Goal: Task Accomplishment & Management: Manage account settings

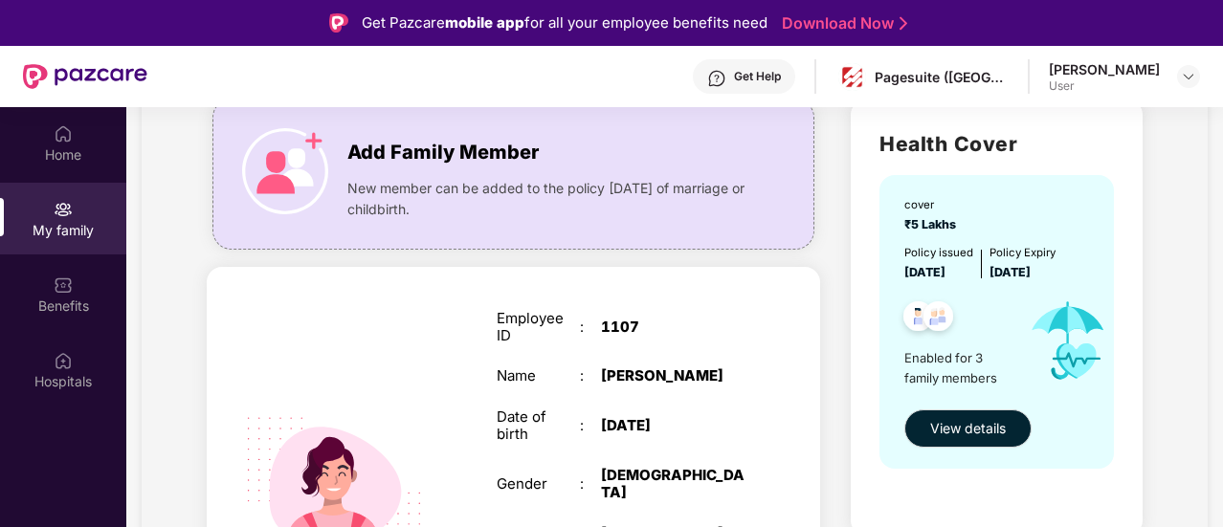
scroll to position [144, 0]
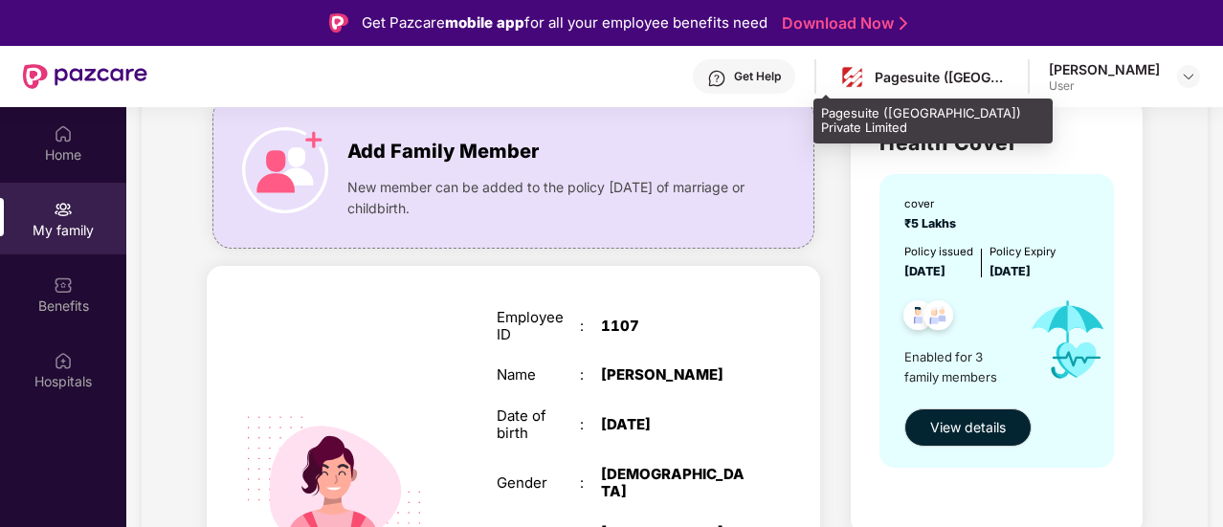
click at [917, 83] on div "Pagesuite ([GEOGRAPHIC_DATA]) Private Limited" at bounding box center [941, 77] width 134 height 18
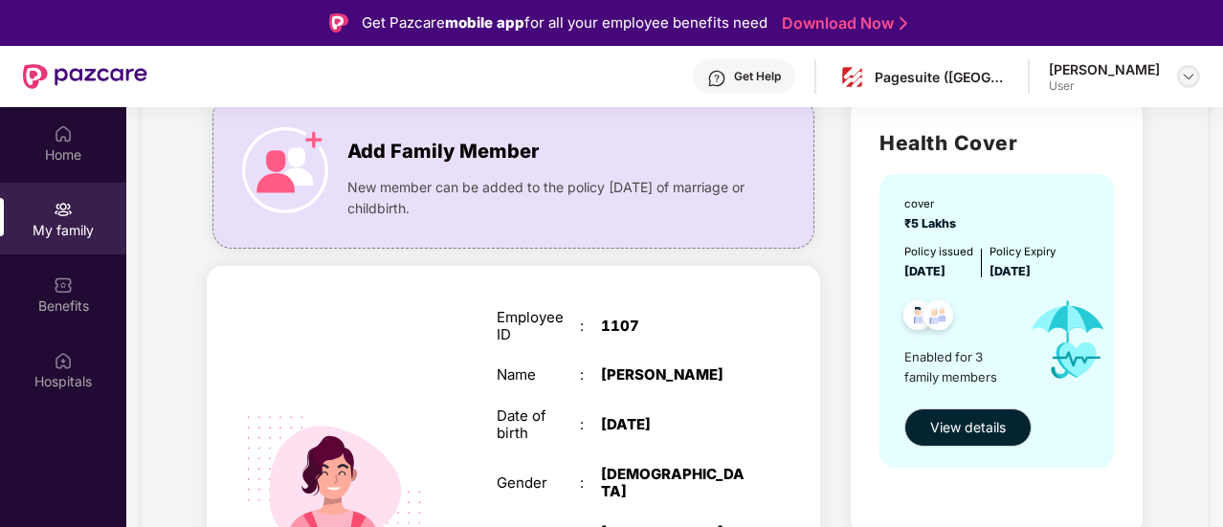
click at [1180, 77] on div at bounding box center [1188, 76] width 23 height 23
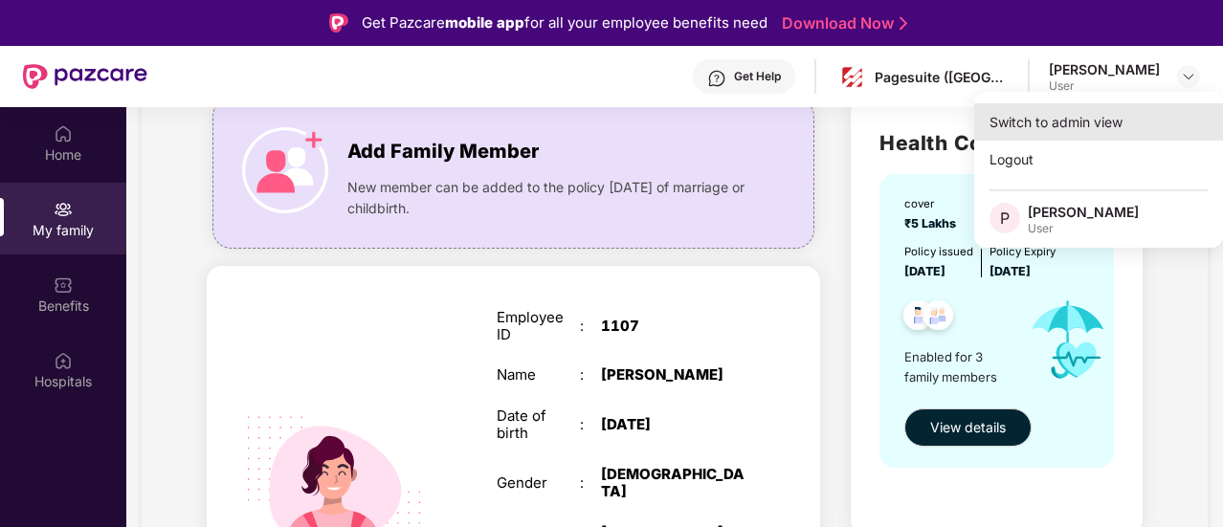
click at [1054, 128] on div "Switch to admin view" at bounding box center [1098, 121] width 249 height 37
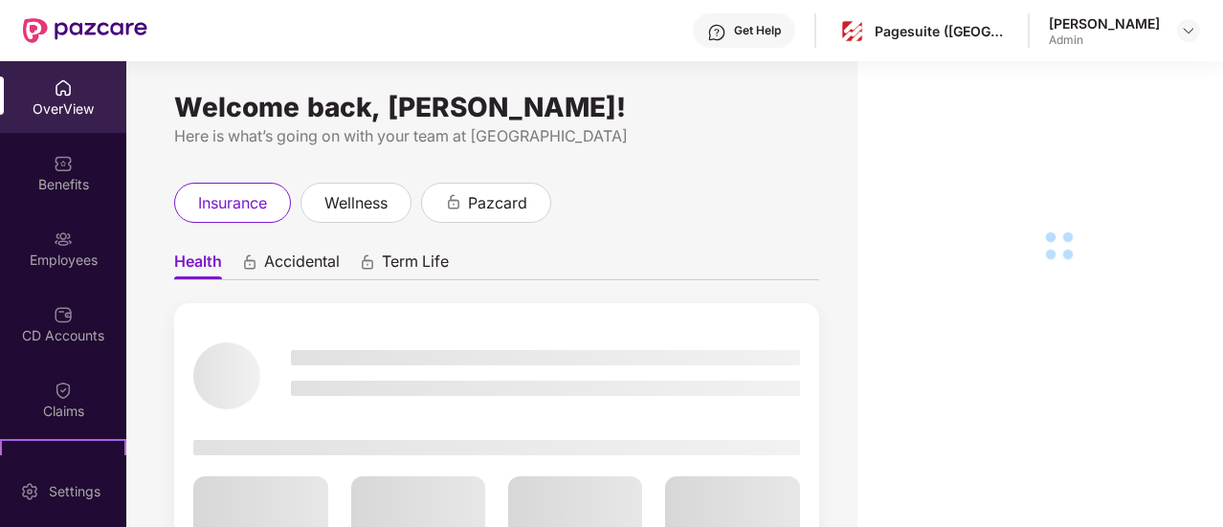
scroll to position [210, 0]
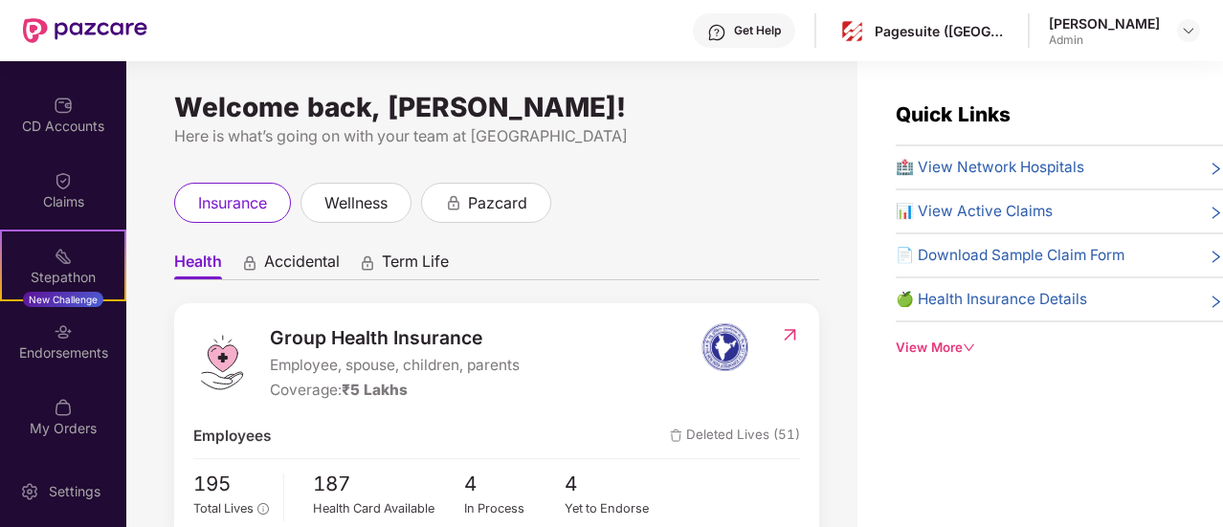
click at [953, 211] on span "📊 View Active Claims" at bounding box center [973, 211] width 157 height 23
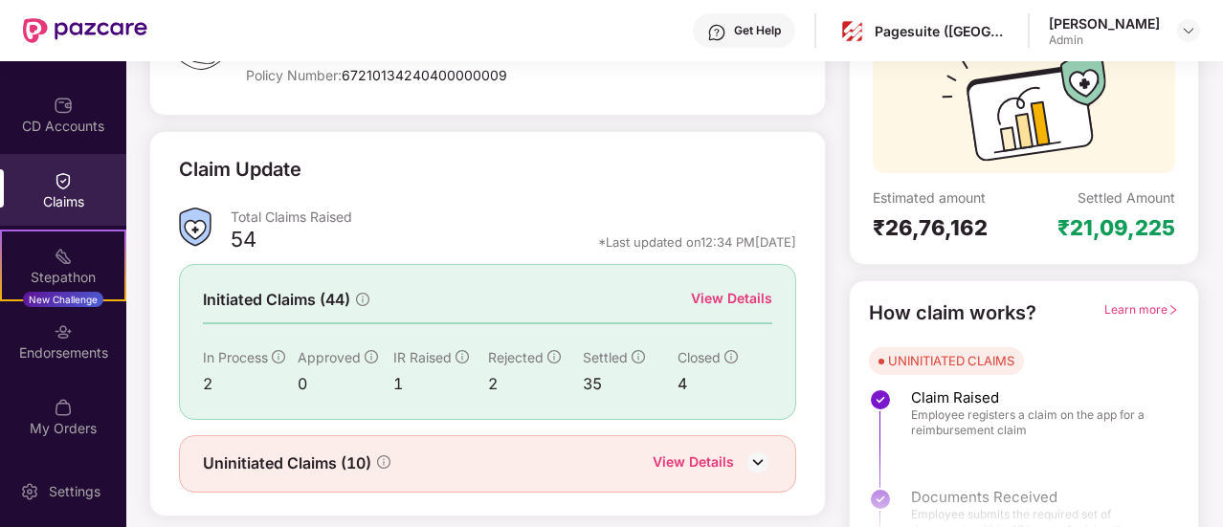
scroll to position [216, 0]
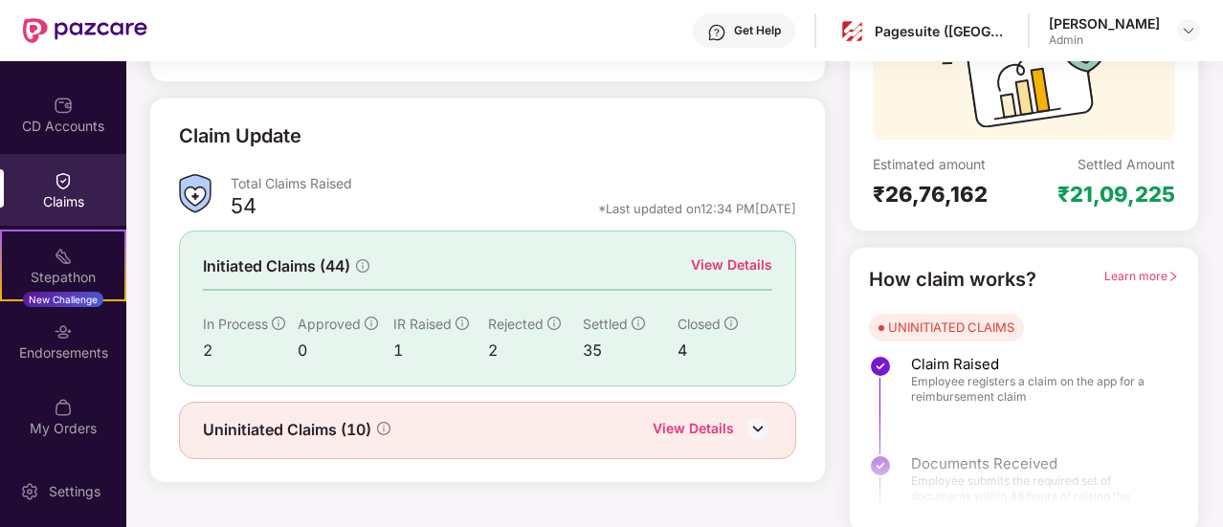
click at [732, 261] on div "View Details" at bounding box center [731, 264] width 81 height 21
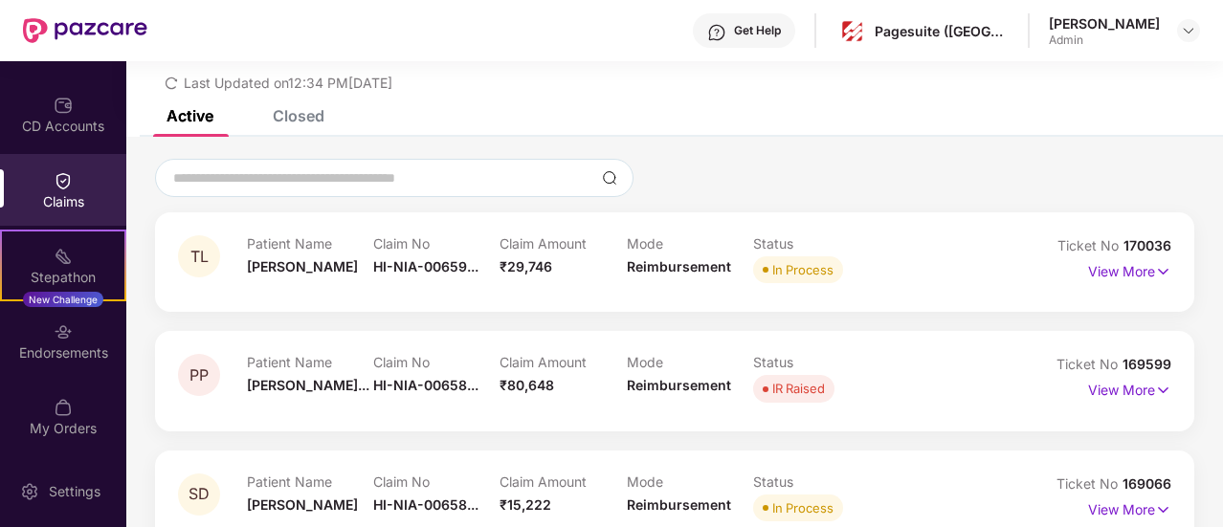
scroll to position [103, 0]
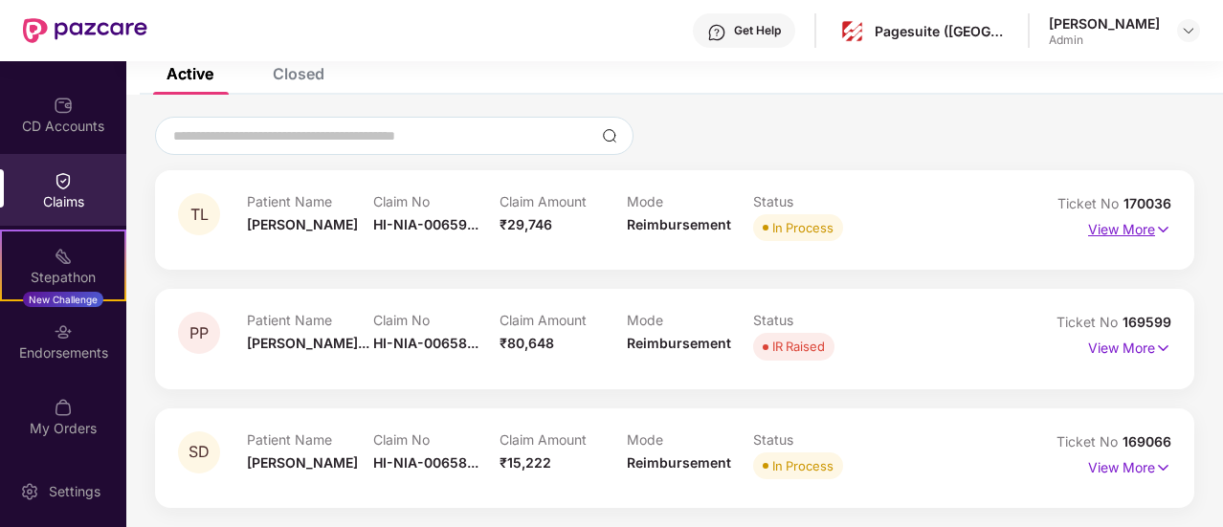
click at [1128, 228] on p "View More" at bounding box center [1129, 227] width 83 height 26
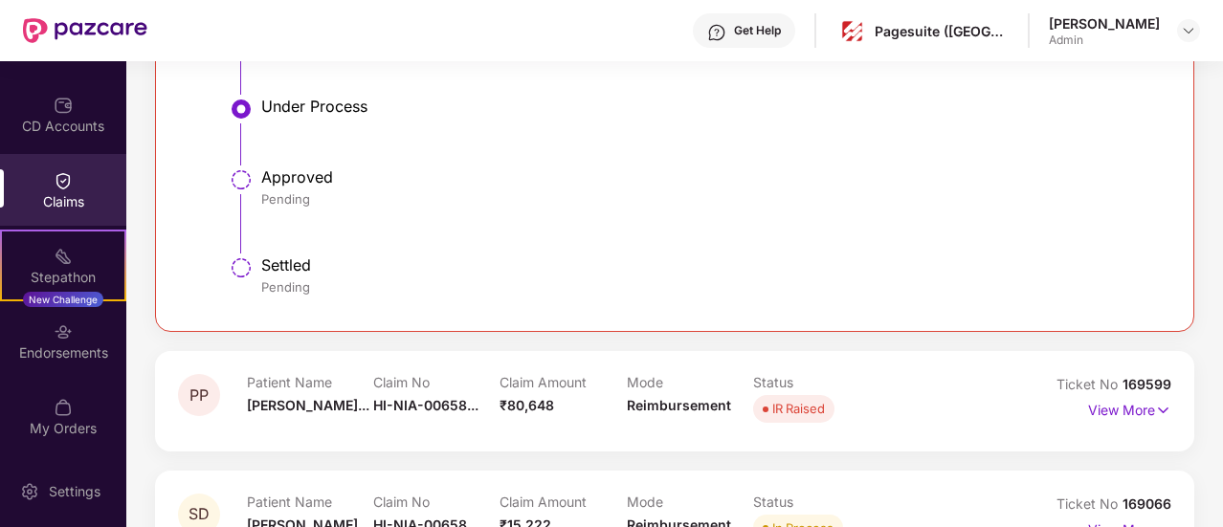
scroll to position [824, 0]
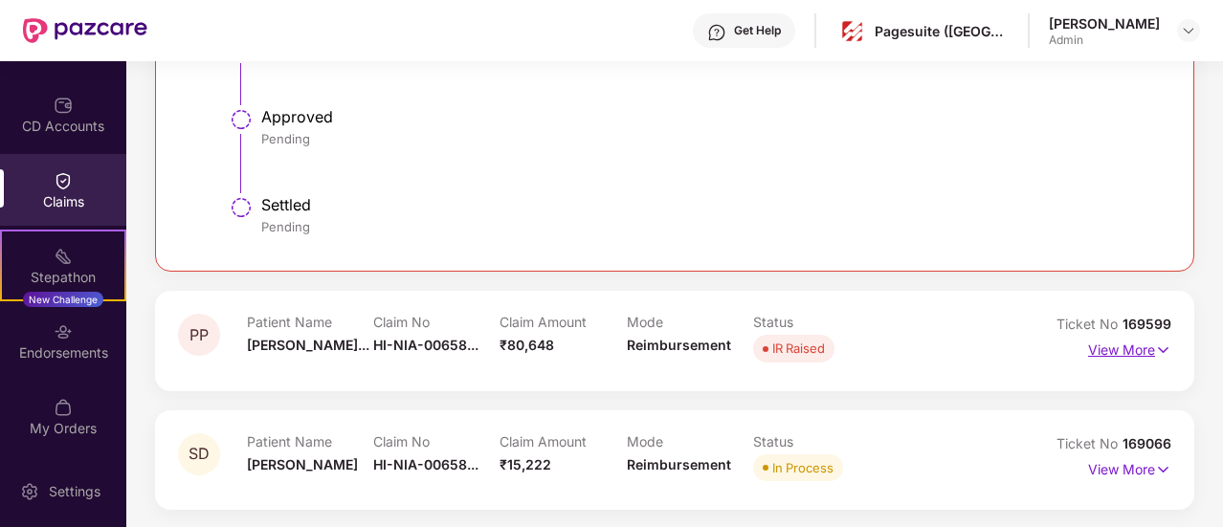
click at [1143, 343] on p "View More" at bounding box center [1129, 348] width 83 height 26
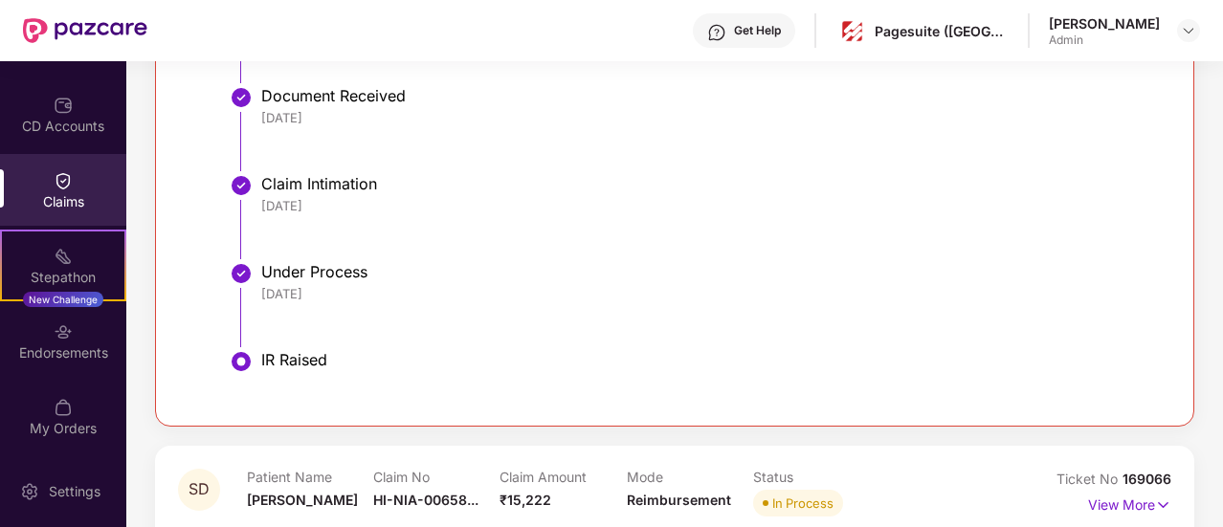
scroll to position [1474, 0]
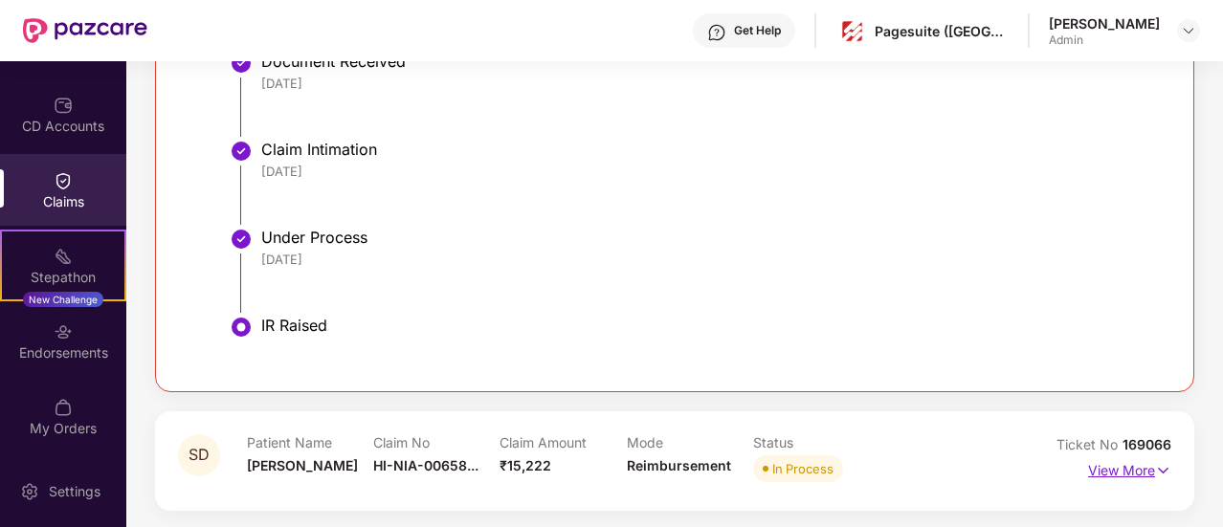
click at [1142, 465] on p "View More" at bounding box center [1129, 468] width 83 height 26
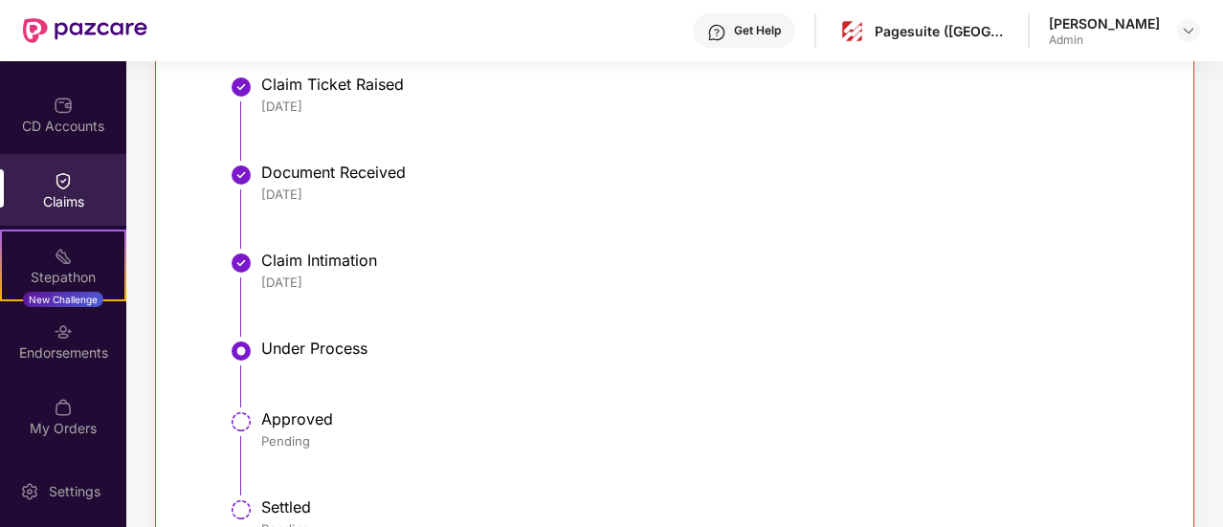
scroll to position [2195, 0]
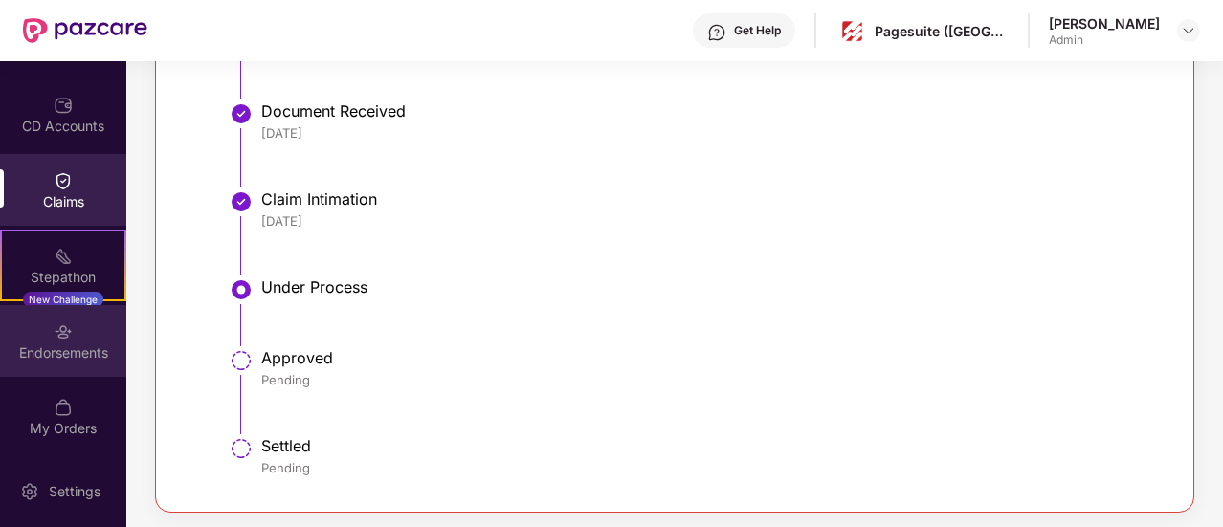
click at [75, 357] on div "Endorsements" at bounding box center [63, 352] width 126 height 19
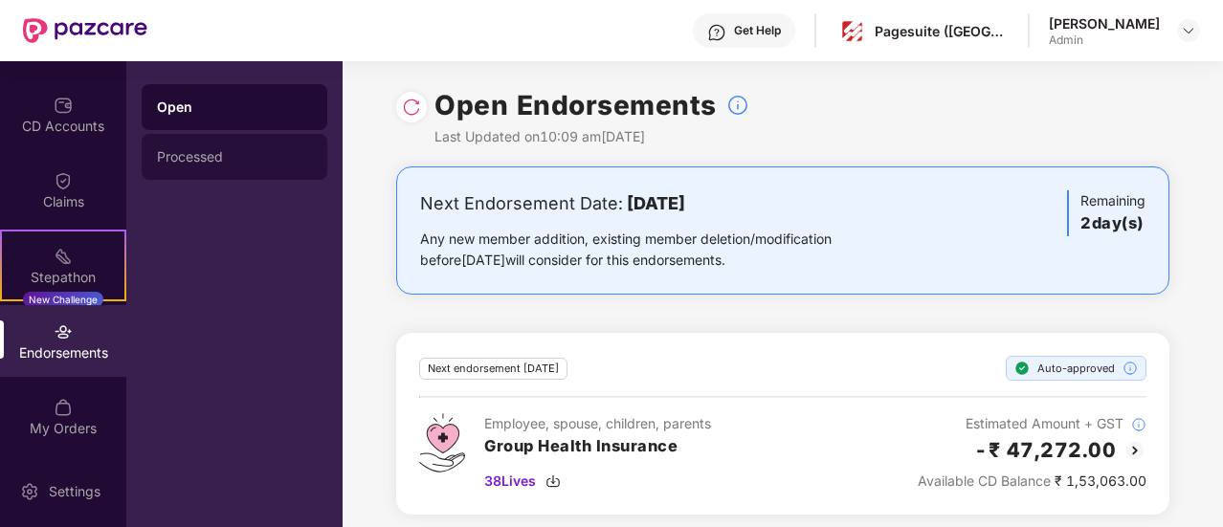
click at [198, 166] on div "Processed" at bounding box center [235, 157] width 186 height 46
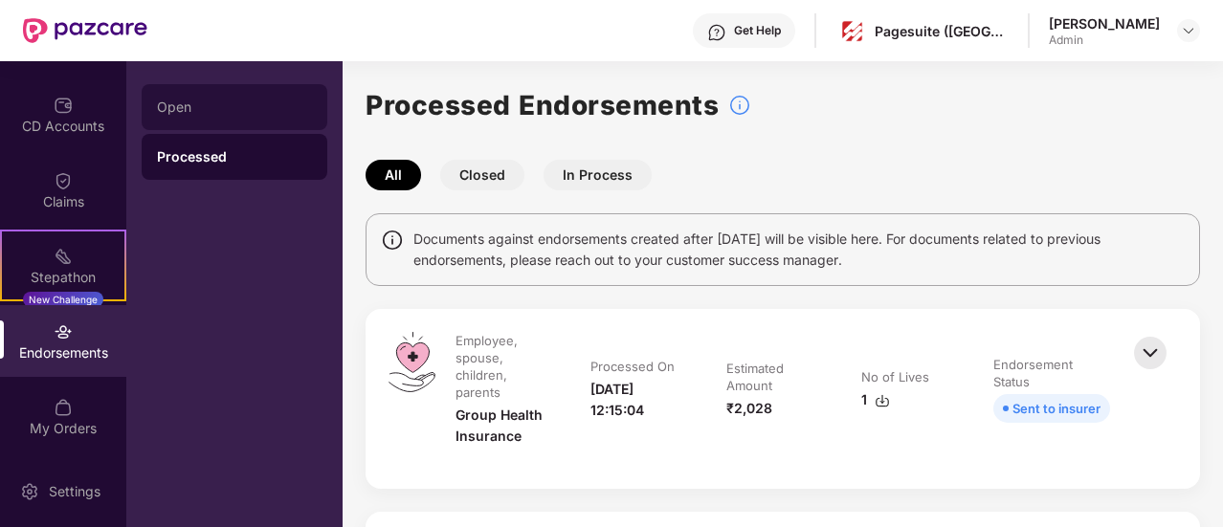
click at [201, 110] on div "Open" at bounding box center [234, 106] width 155 height 15
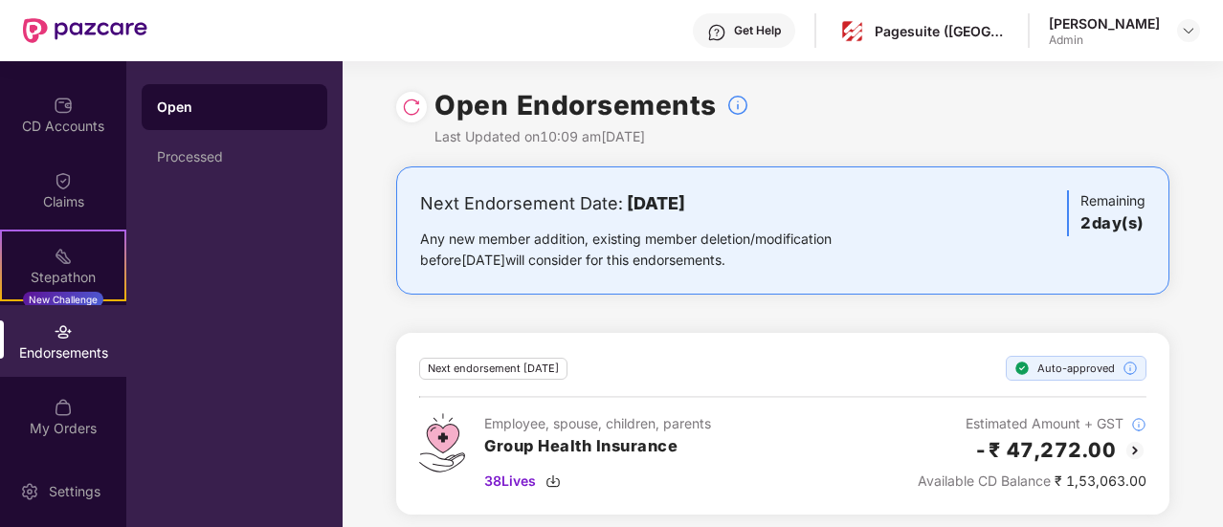
scroll to position [8, 0]
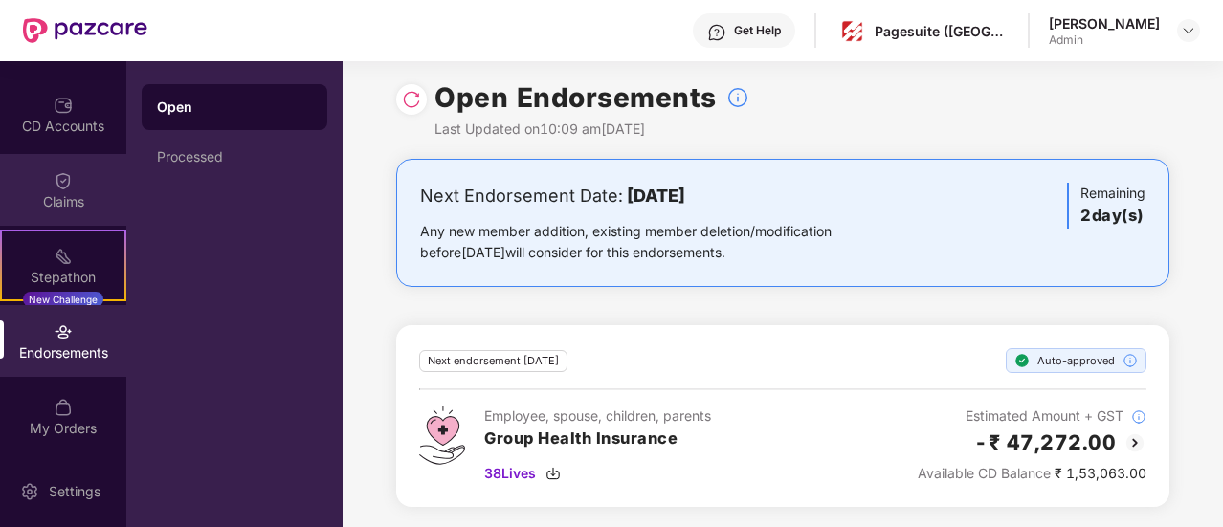
click at [69, 209] on div "Claims" at bounding box center [63, 201] width 126 height 19
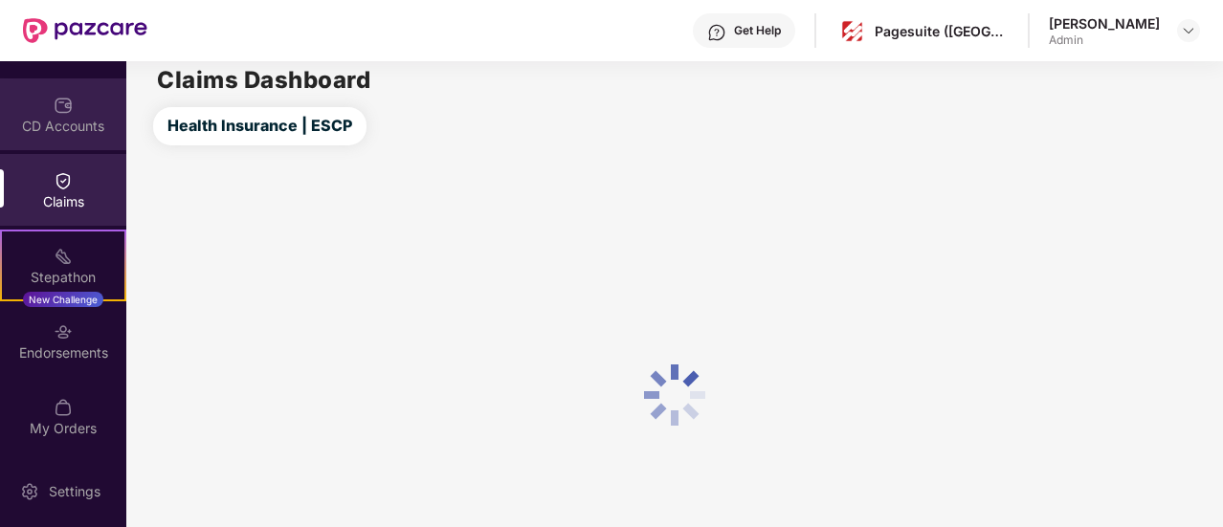
click at [62, 109] on img at bounding box center [63, 105] width 19 height 19
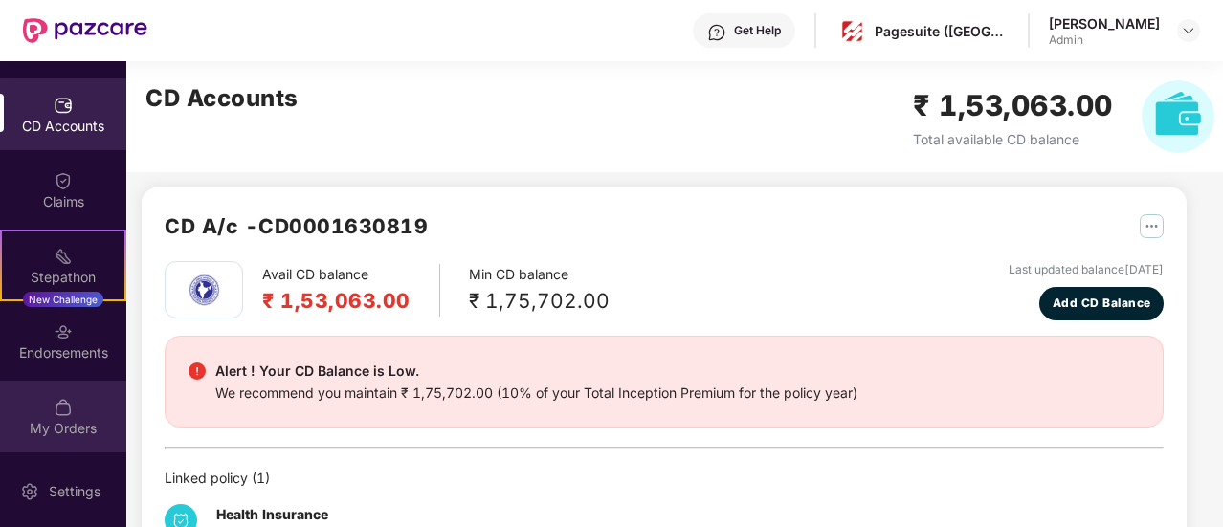
scroll to position [92, 0]
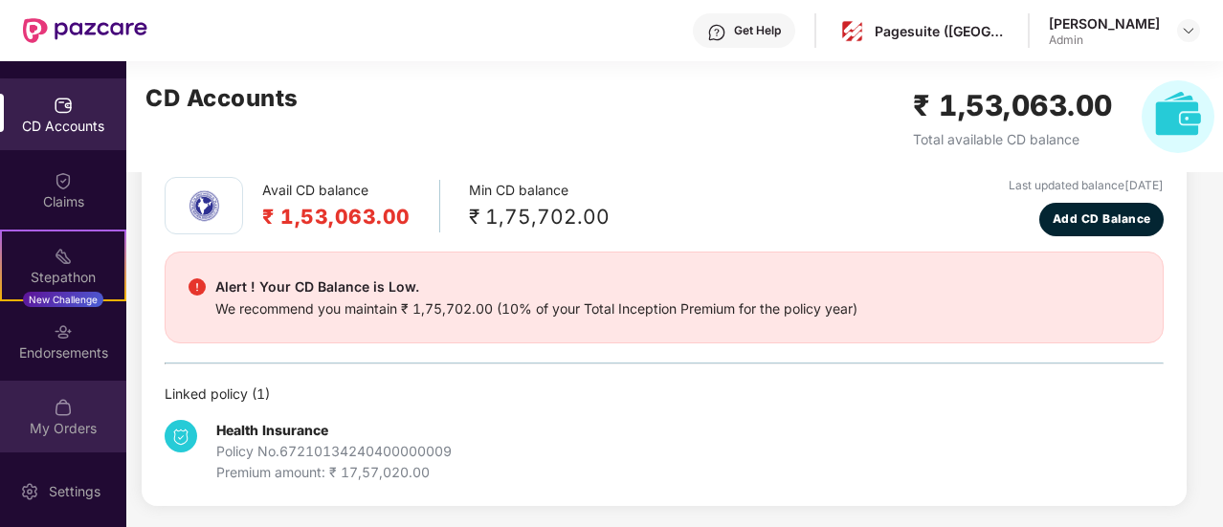
click at [40, 410] on div "My Orders" at bounding box center [63, 417] width 126 height 72
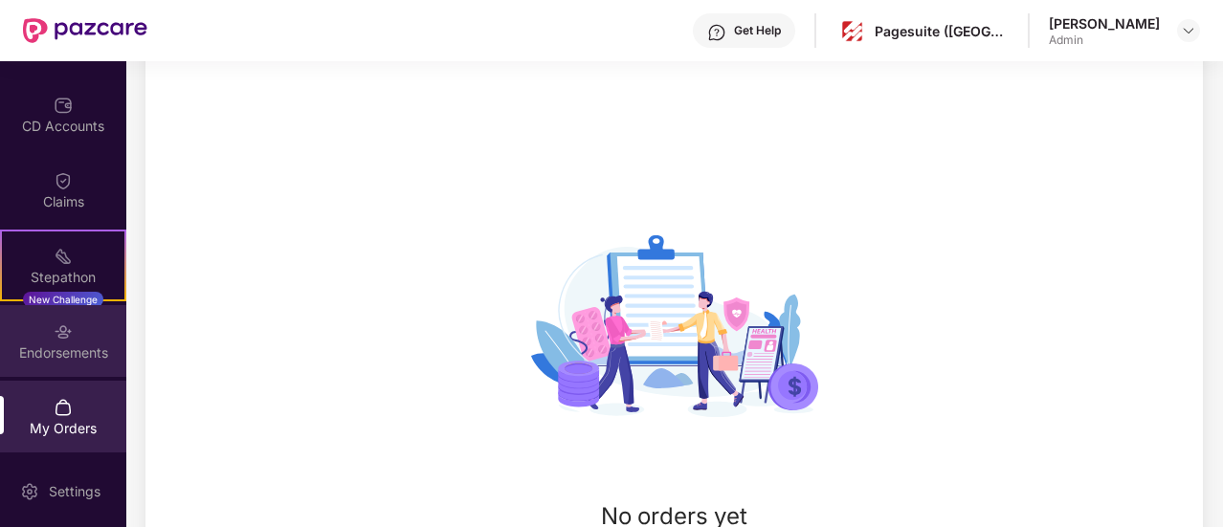
click at [75, 320] on div "Endorsements" at bounding box center [63, 341] width 126 height 72
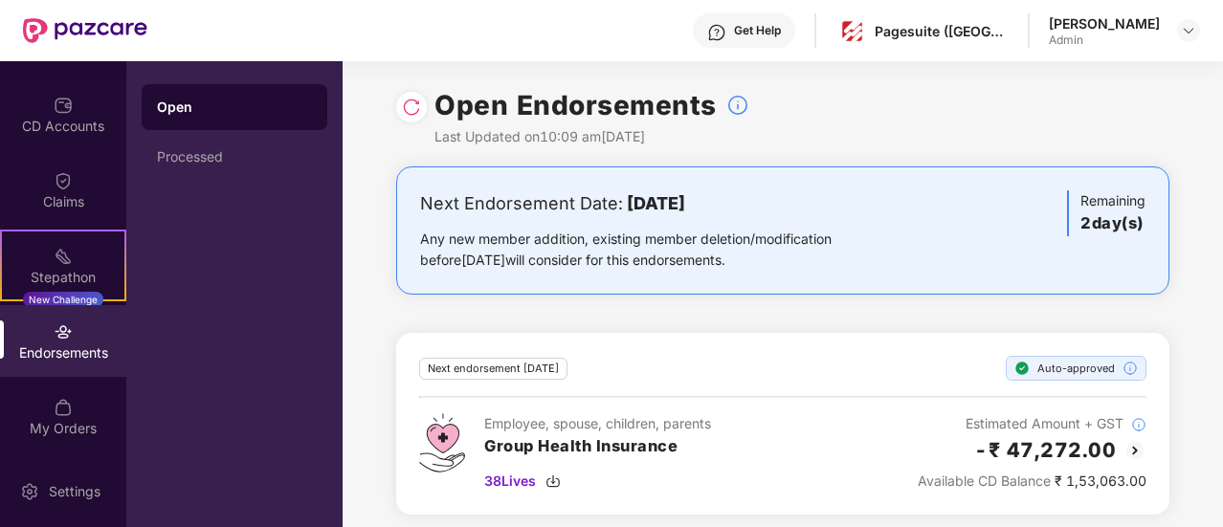
scroll to position [8, 0]
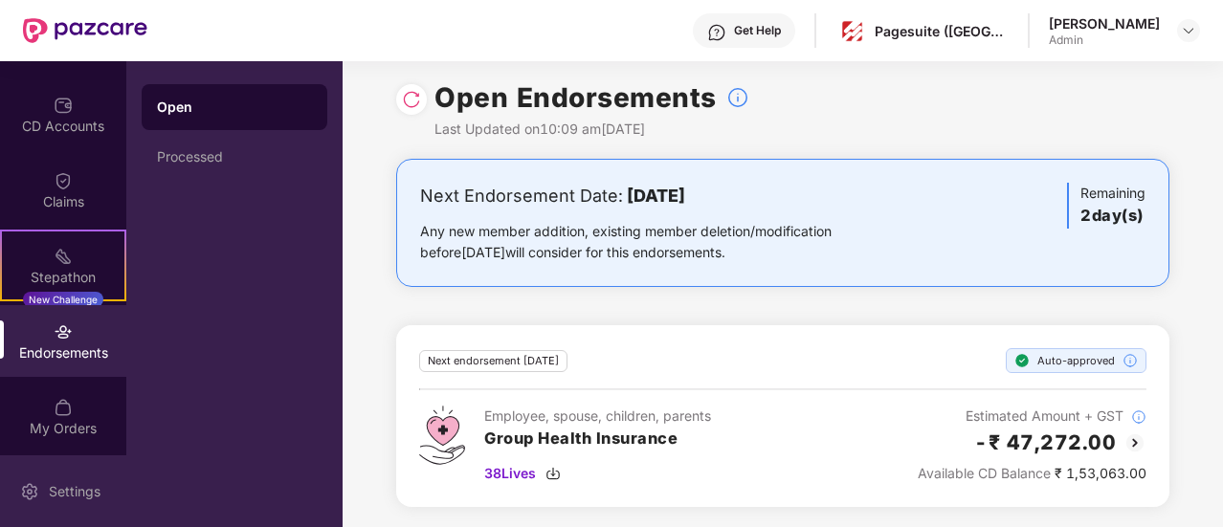
click at [46, 497] on div "Settings" at bounding box center [74, 491] width 63 height 19
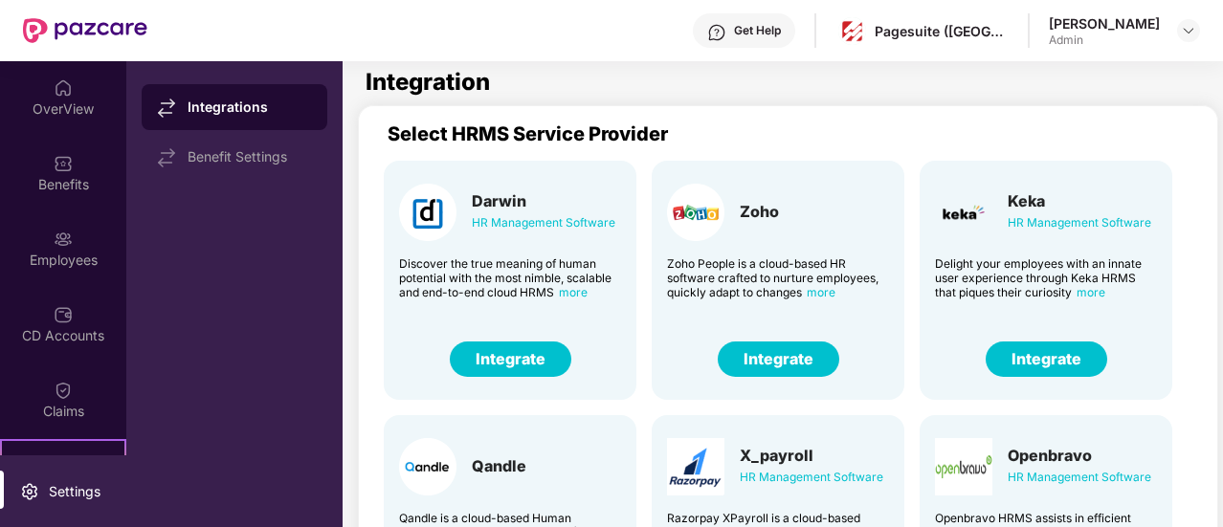
click at [77, 118] on div "OverView" at bounding box center [63, 108] width 126 height 19
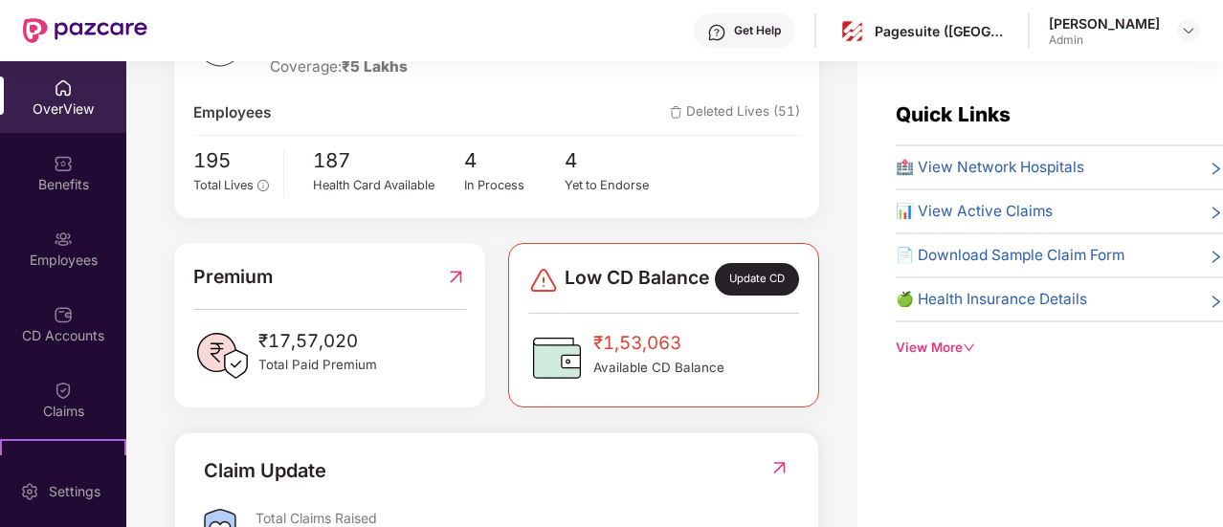
scroll to position [287, 0]
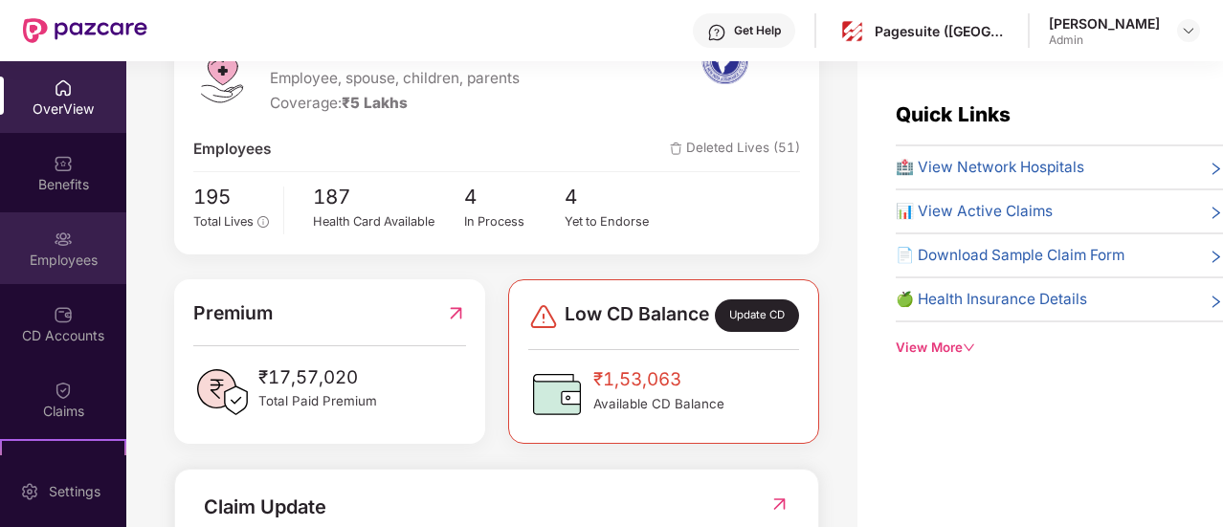
click at [57, 265] on div "Employees" at bounding box center [63, 260] width 126 height 19
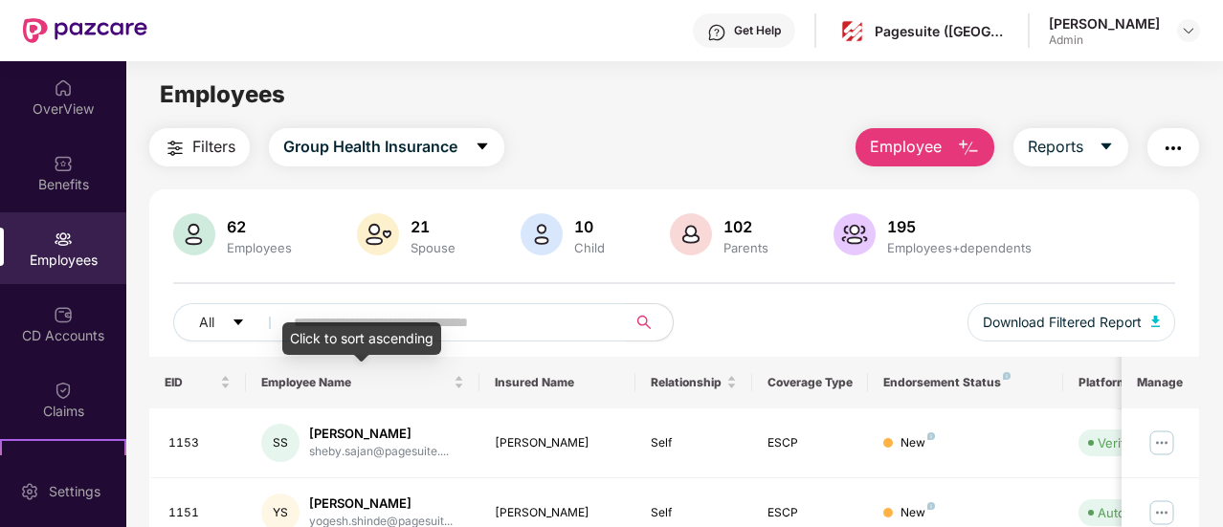
click at [327, 322] on div "Click to sort ascending" at bounding box center [361, 338] width 159 height 33
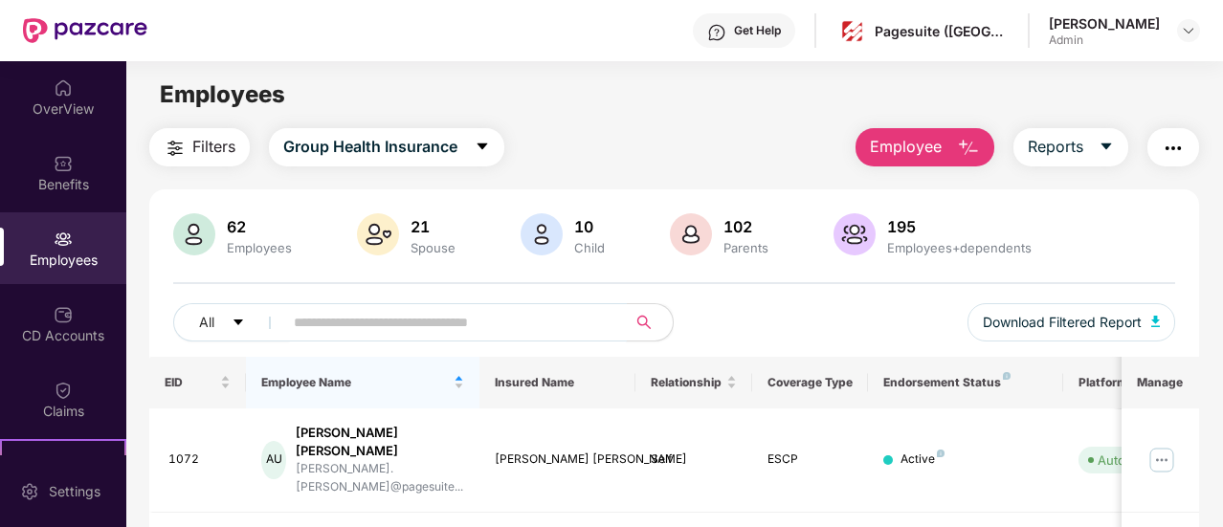
click at [390, 313] on input "text" at bounding box center [447, 322] width 307 height 29
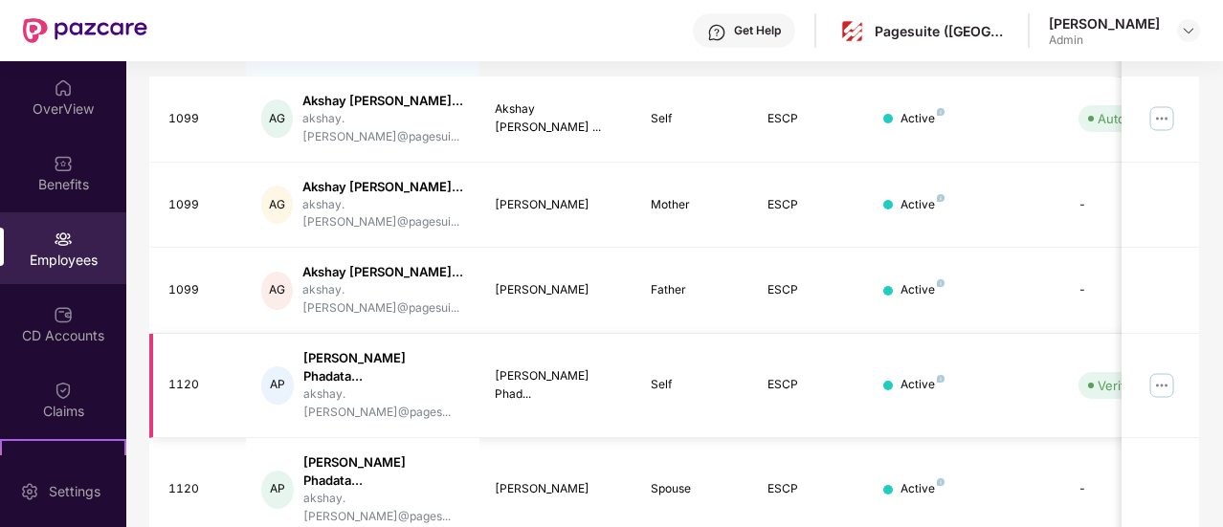
scroll to position [337, 0]
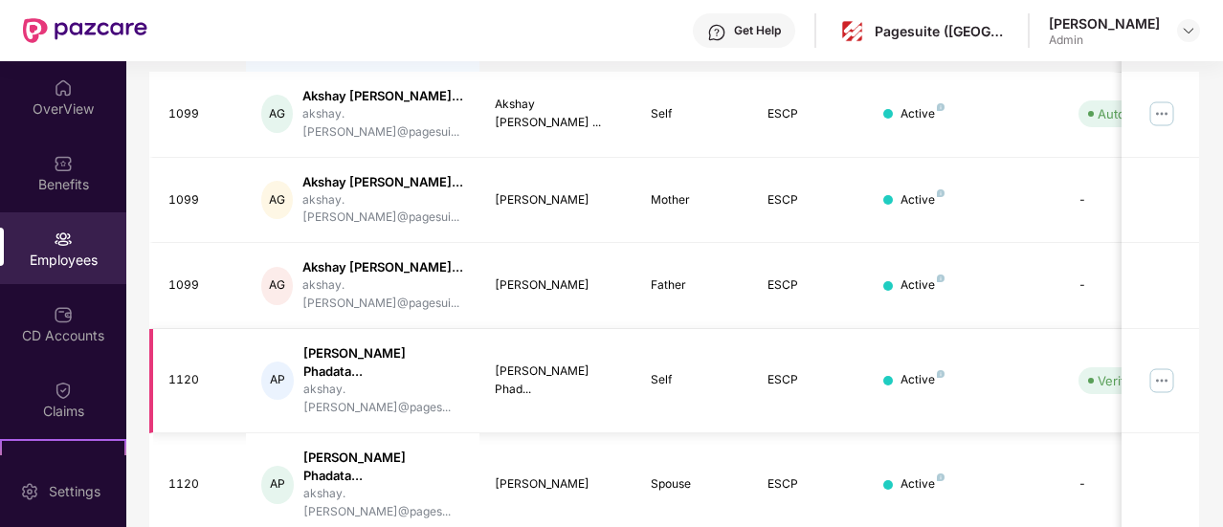
type input "******"
click at [1155, 368] on img at bounding box center [1161, 380] width 31 height 31
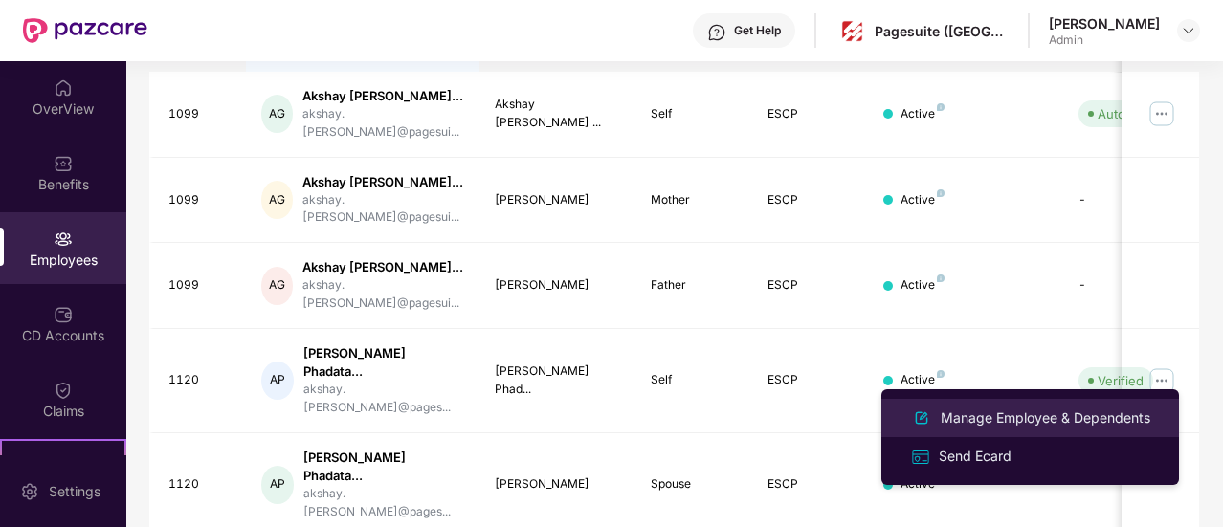
click at [994, 433] on li "Manage Employee & Dependents" at bounding box center [1030, 418] width 298 height 38
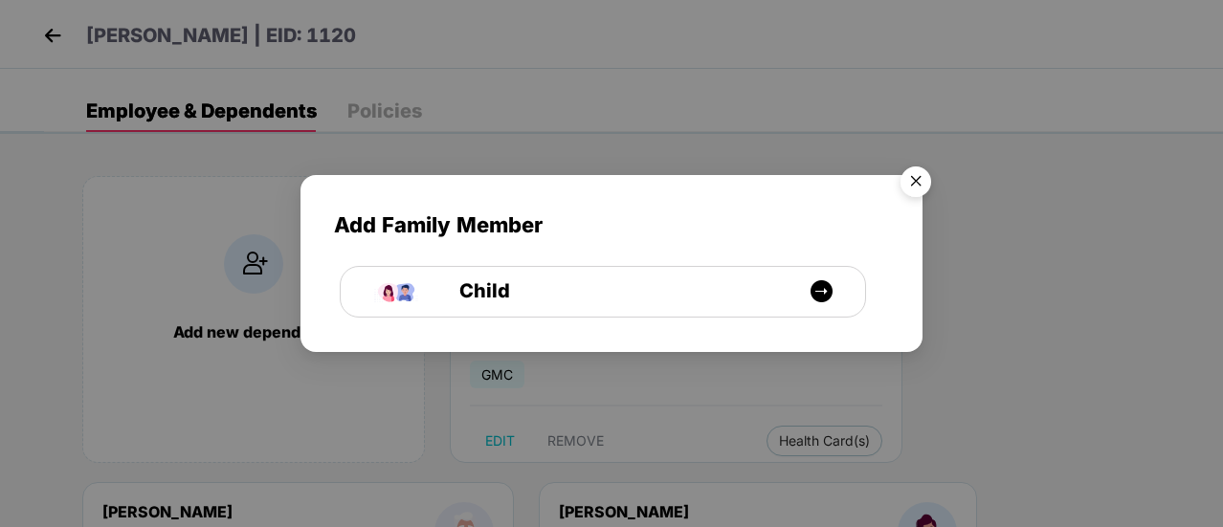
click at [915, 188] on img "Close" at bounding box center [916, 185] width 54 height 54
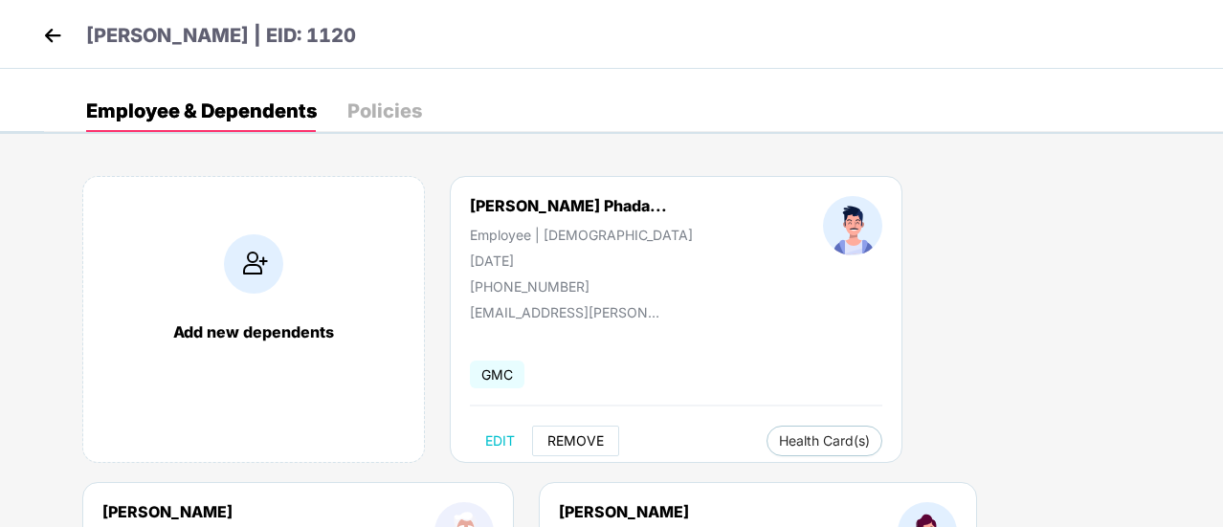
click at [584, 435] on span "REMOVE" at bounding box center [575, 440] width 56 height 15
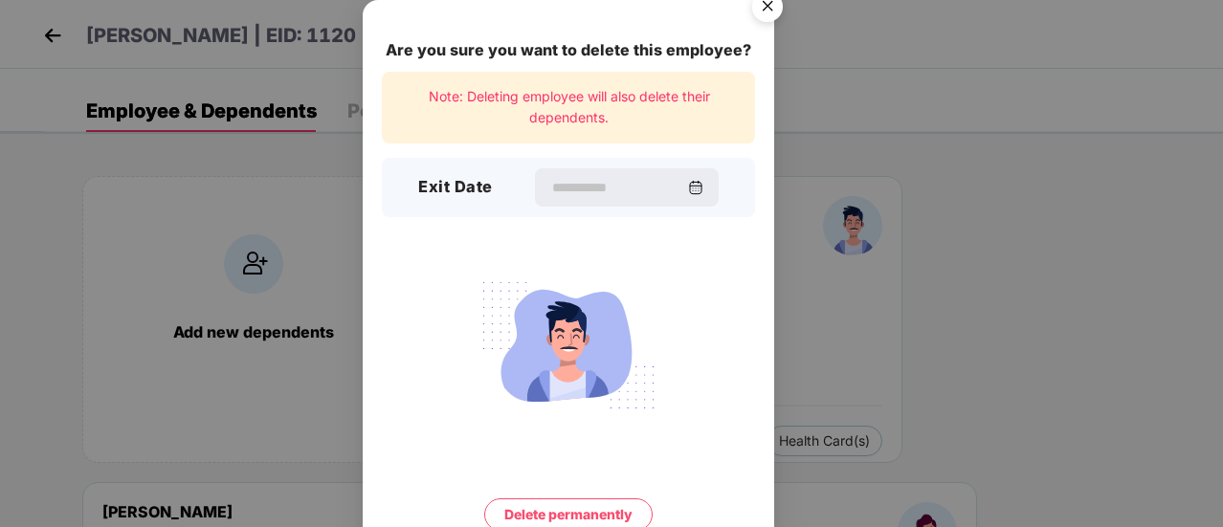
scroll to position [82, 0]
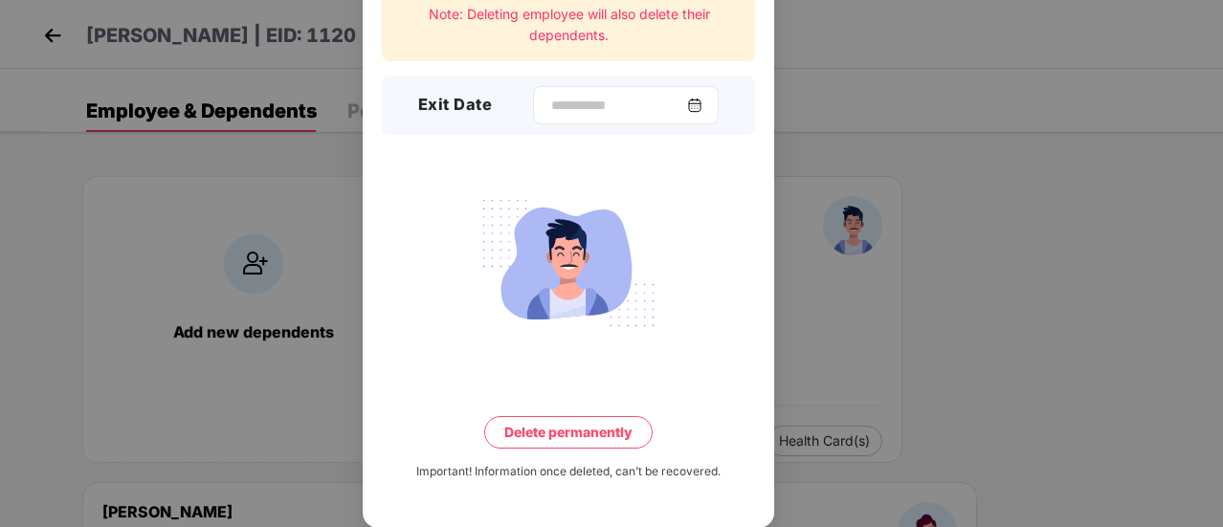
click at [701, 102] on img at bounding box center [694, 105] width 15 height 15
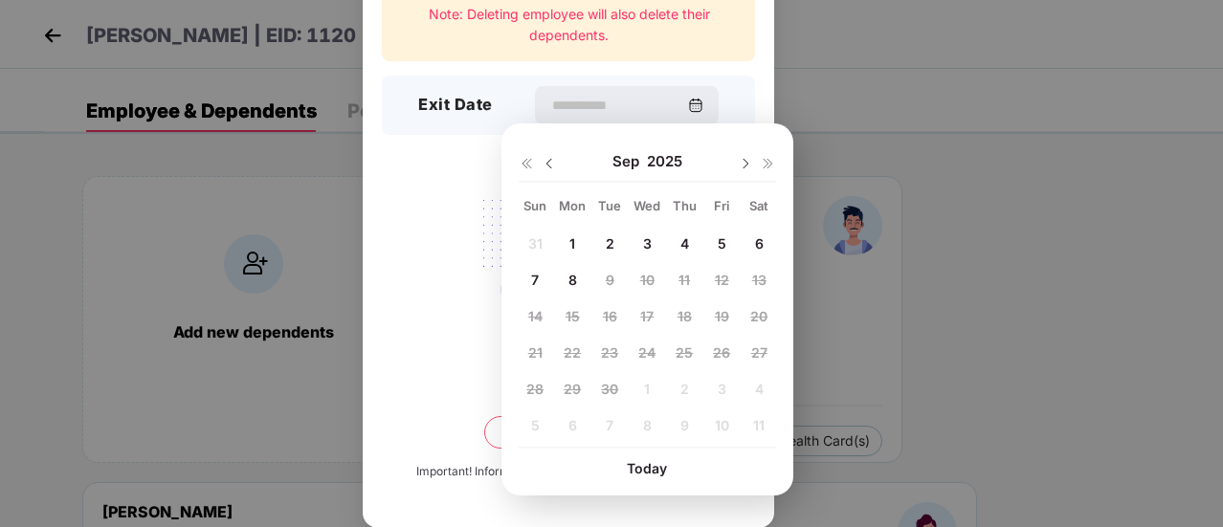
click at [547, 162] on img at bounding box center [548, 163] width 15 height 15
click at [718, 395] on span "29" at bounding box center [721, 389] width 17 height 16
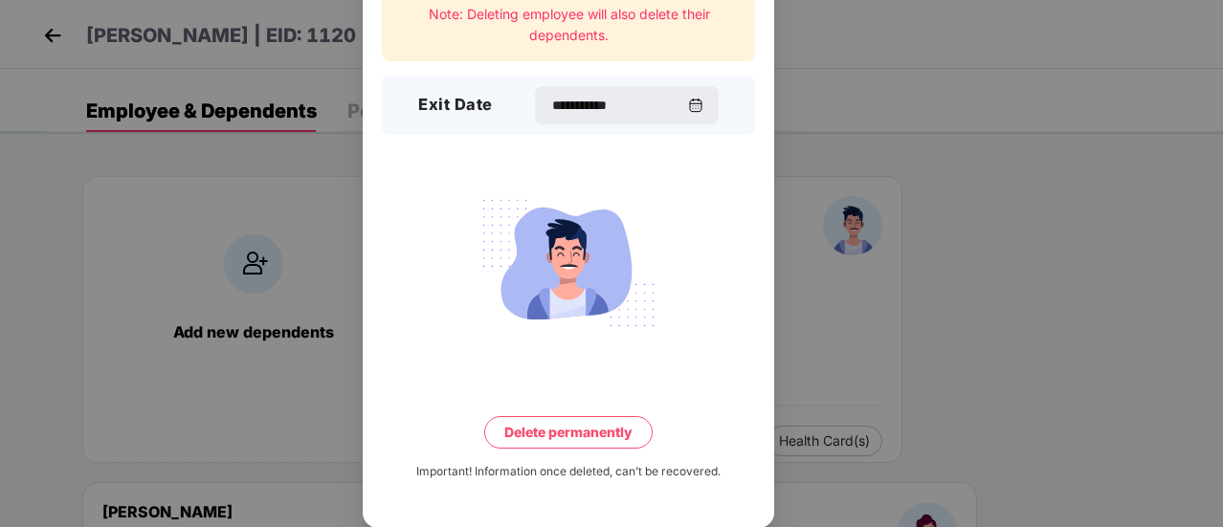
type input "**********"
click at [591, 435] on button "Delete permanently" at bounding box center [568, 432] width 168 height 33
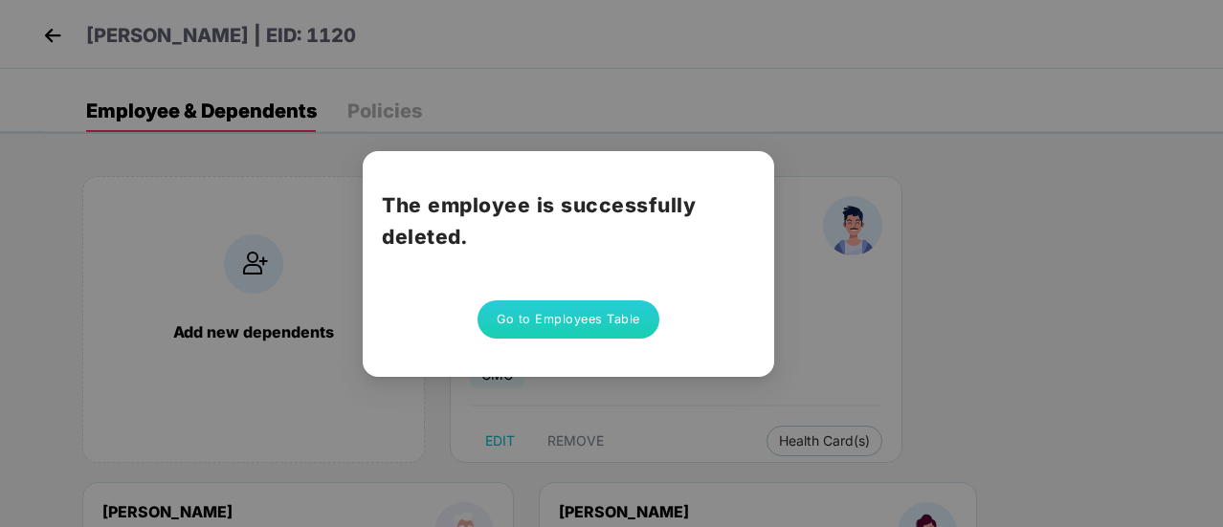
scroll to position [0, 0]
click at [594, 318] on button "Go to Employees Table" at bounding box center [568, 319] width 182 height 38
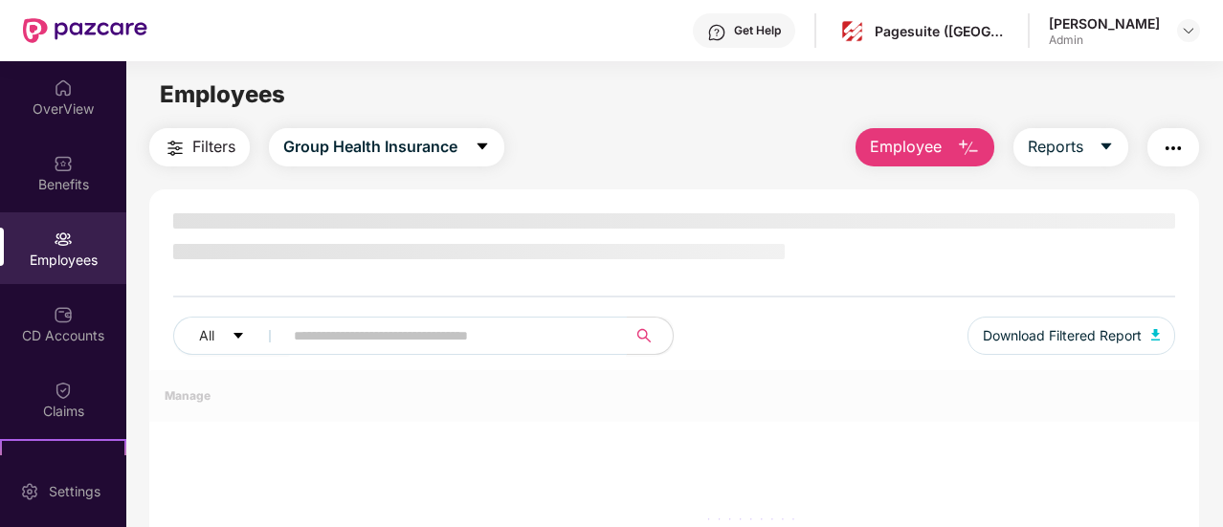
click at [487, 337] on input "text" at bounding box center [447, 335] width 307 height 29
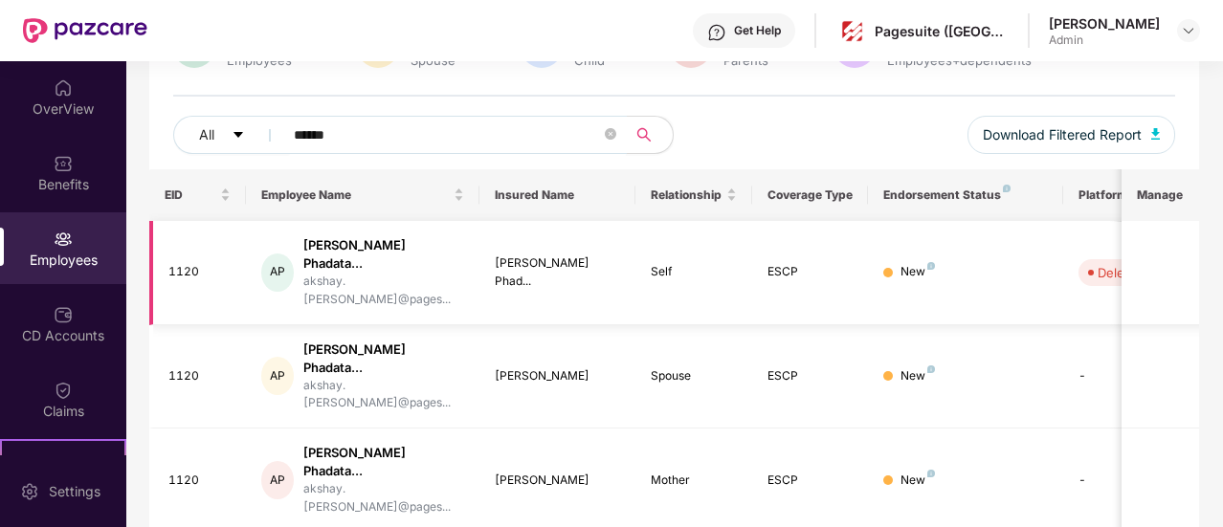
scroll to position [188, 0]
type input "******"
click at [621, 439] on td "[PERSON_NAME]" at bounding box center [557, 480] width 156 height 104
click at [1021, 271] on td "New" at bounding box center [965, 272] width 194 height 104
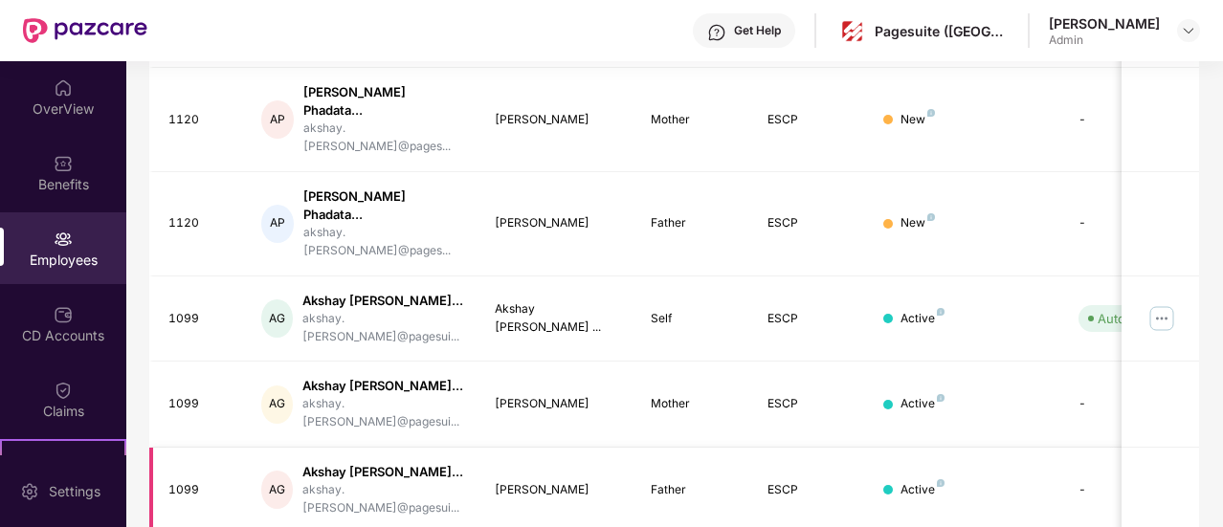
click at [686, 481] on div "Father" at bounding box center [694, 490] width 86 height 18
click at [1151, 303] on img at bounding box center [1161, 318] width 31 height 31
click at [76, 241] on div "Employees" at bounding box center [63, 248] width 126 height 72
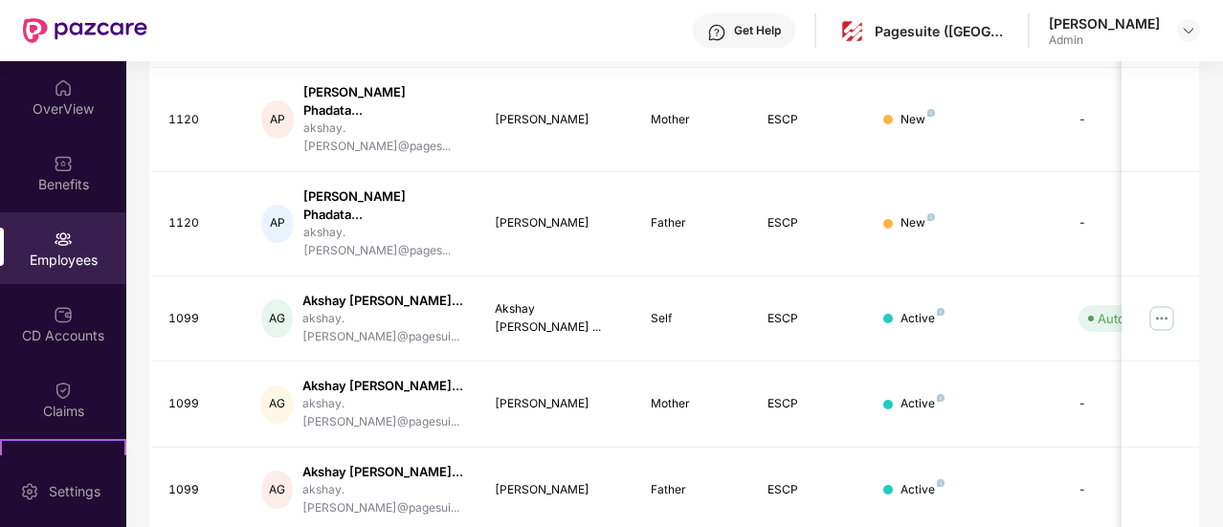
click at [76, 241] on div "Employees" at bounding box center [63, 248] width 126 height 72
click at [55, 275] on div "Employees" at bounding box center [63, 248] width 126 height 72
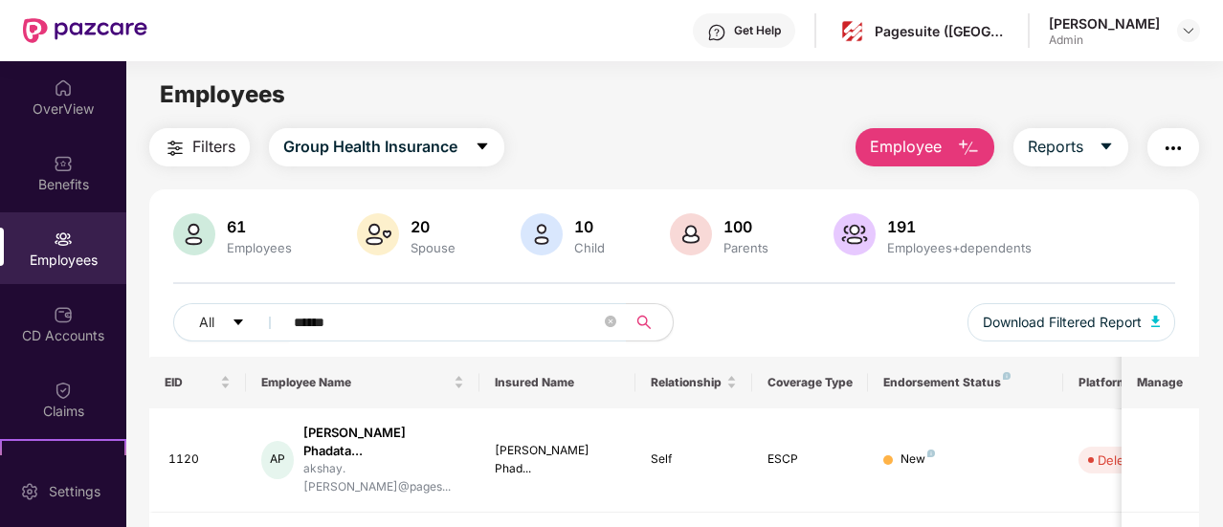
click at [225, 234] on div "61" at bounding box center [259, 226] width 73 height 19
click at [78, 257] on div "Employees" at bounding box center [63, 260] width 126 height 19
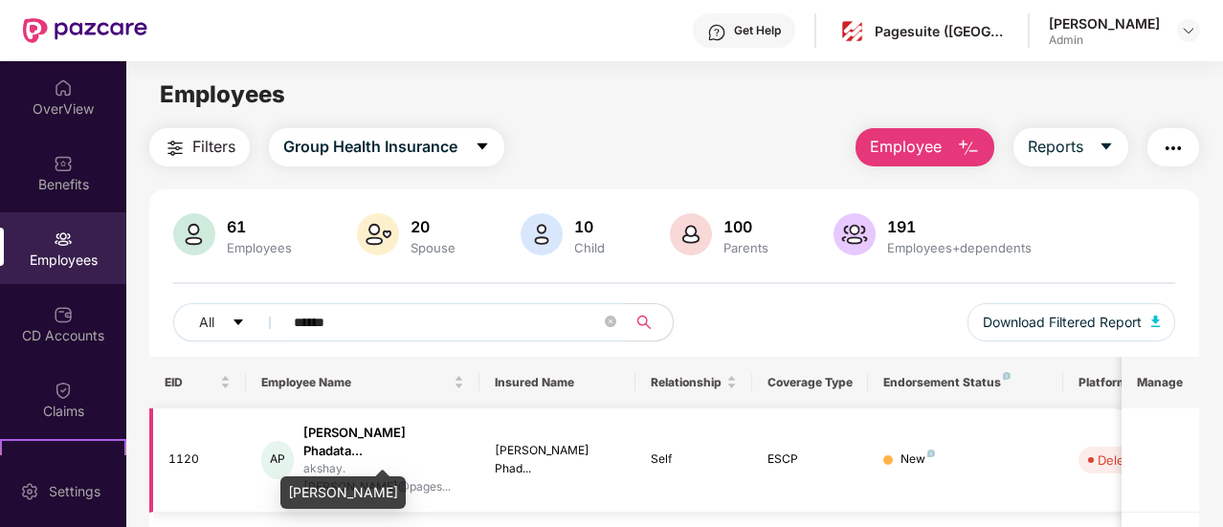
scroll to position [87, 0]
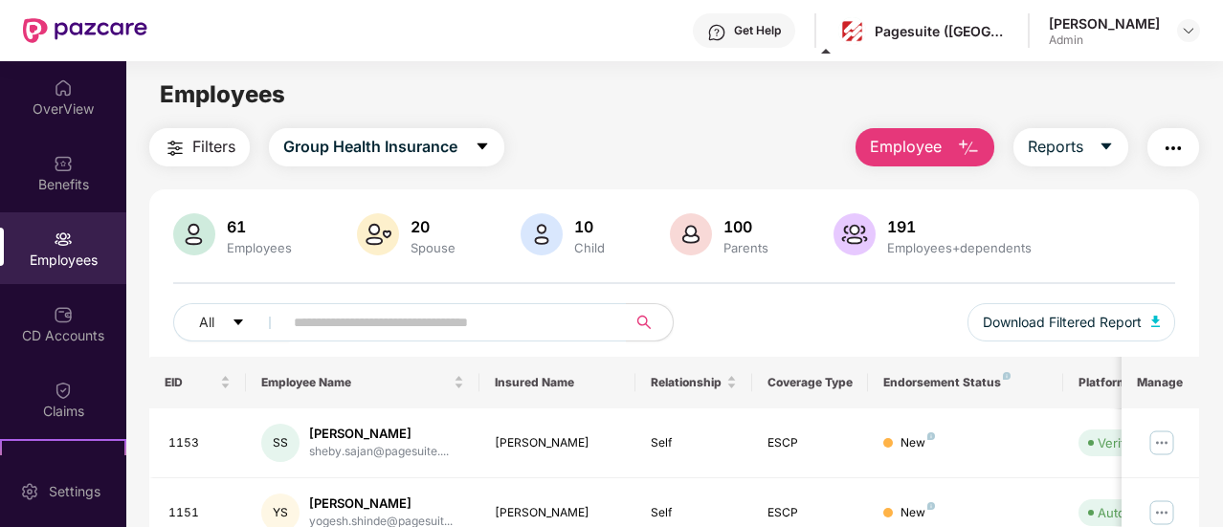
click at [1081, 30] on div "[PERSON_NAME]" at bounding box center [1104, 23] width 111 height 18
click at [1192, 29] on img at bounding box center [1188, 30] width 15 height 15
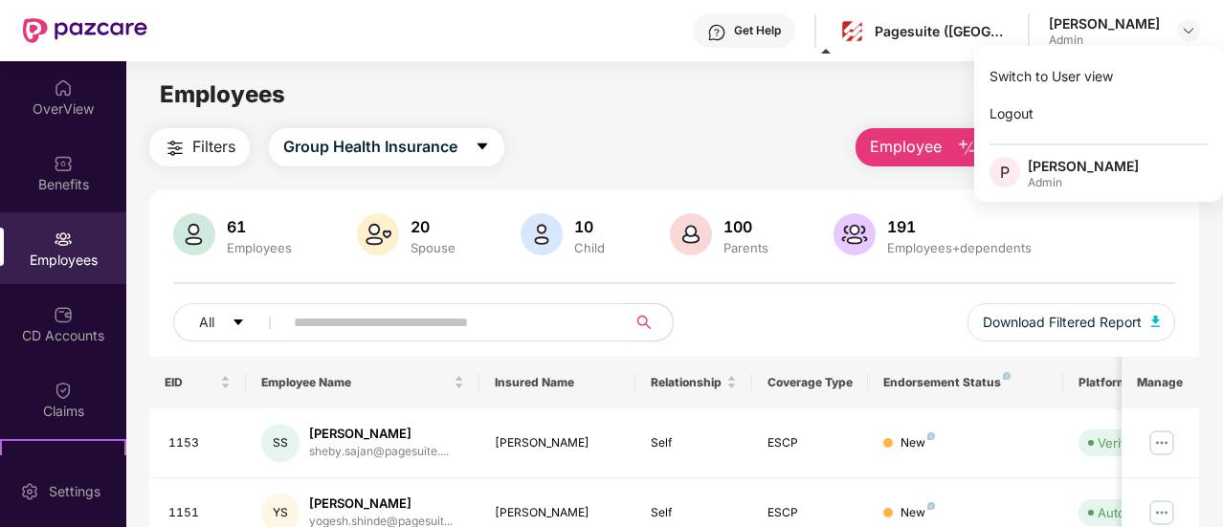
click at [1040, 187] on div "Admin" at bounding box center [1082, 182] width 111 height 15
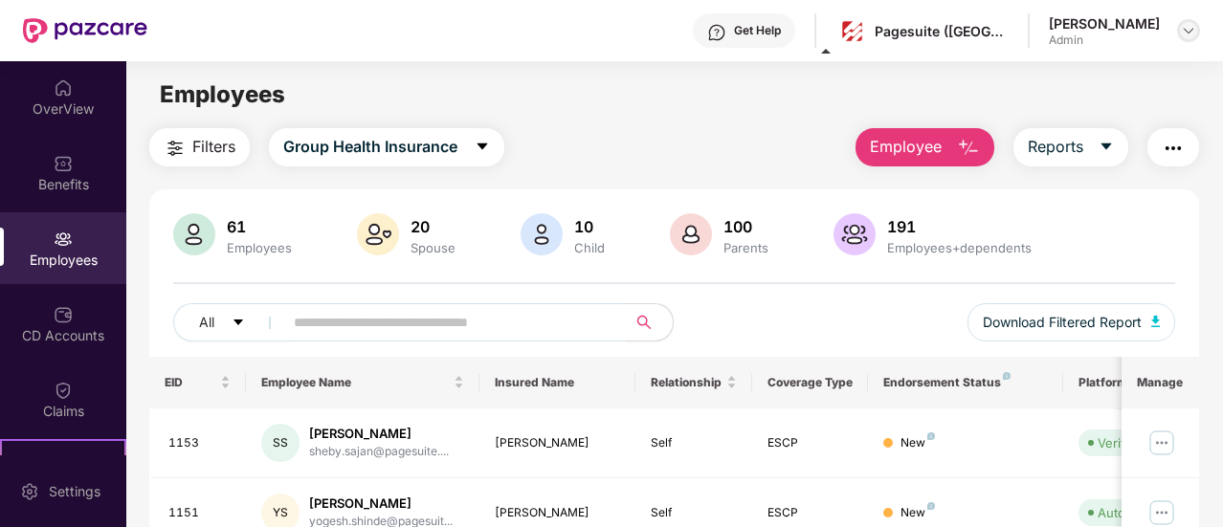
click at [1196, 29] on div at bounding box center [1188, 30] width 23 height 23
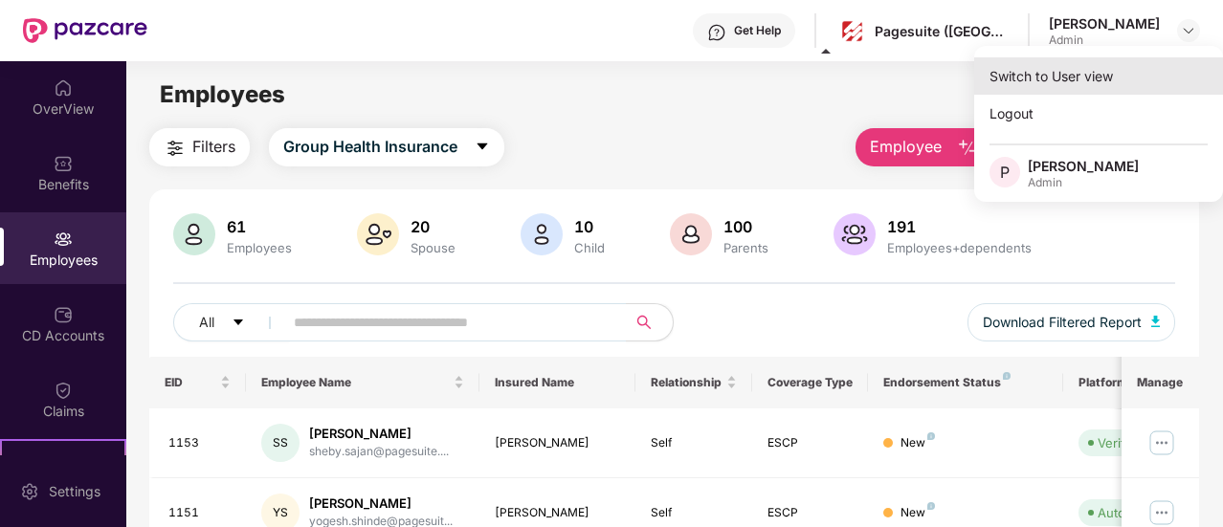
click at [1047, 86] on div "Switch to User view" at bounding box center [1098, 75] width 249 height 37
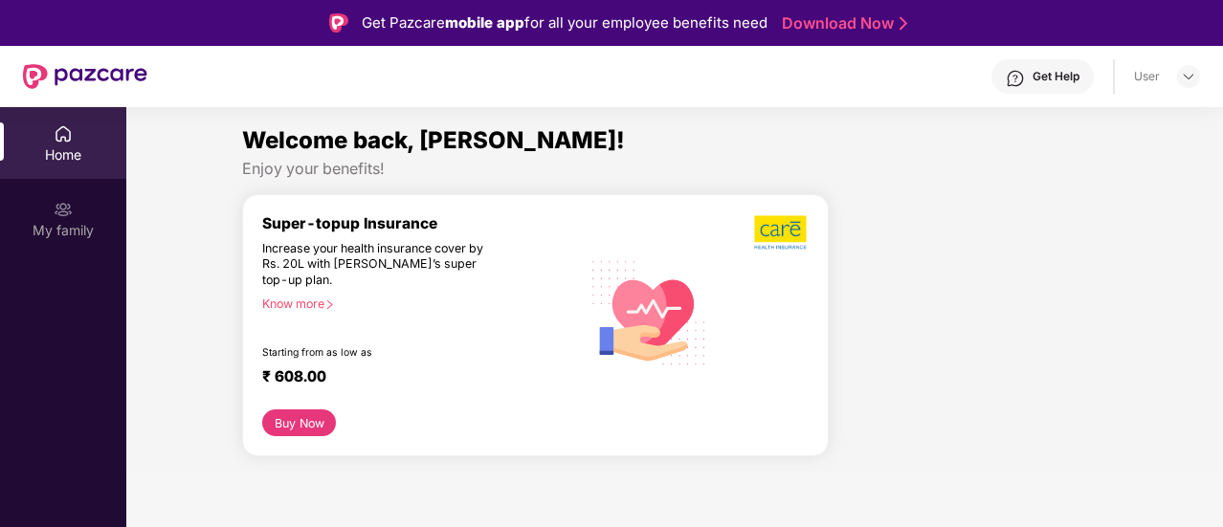
click at [42, 224] on div "My family" at bounding box center [63, 230] width 126 height 19
